Goal: Find specific page/section: Find specific page/section

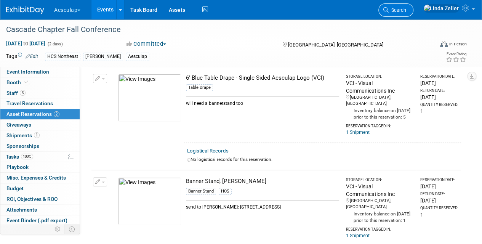
click at [406, 10] on span "Search" at bounding box center [397, 10] width 18 height 6
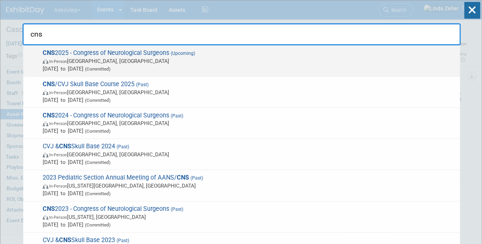
type input "cns"
click at [100, 64] on span "In-Person [GEOGRAPHIC_DATA], [GEOGRAPHIC_DATA]" at bounding box center [249, 61] width 413 height 8
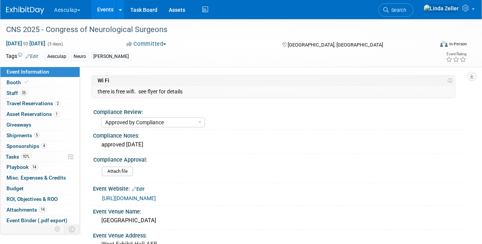
select select "Approved by Compliance"
select select "Neuro"
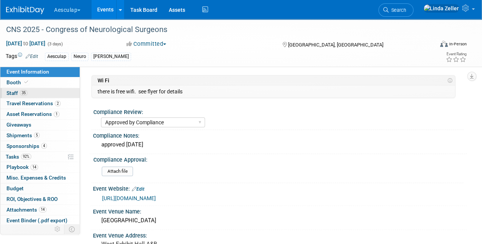
click at [21, 91] on span "35" at bounding box center [24, 93] width 8 height 6
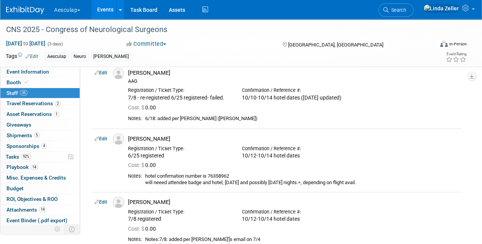
scroll to position [609, 0]
